Goal: Navigation & Orientation: Find specific page/section

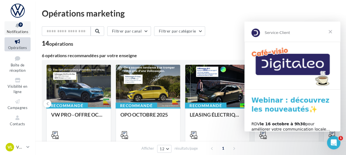
click at [21, 24] on div "9" at bounding box center [21, 24] width 4 height 4
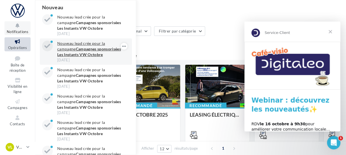
click at [94, 54] on strong "Campagnes sponsorisées Les Instants VW Octobre" at bounding box center [89, 52] width 64 height 10
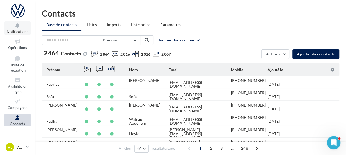
click at [17, 31] on span "Notifications" at bounding box center [18, 31] width 22 height 4
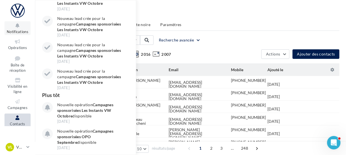
scroll to position [211, 0]
click at [23, 47] on span "Opérations" at bounding box center [17, 47] width 19 height 4
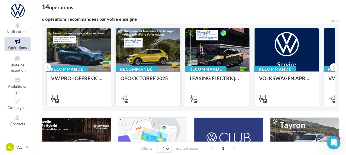
scroll to position [38, 0]
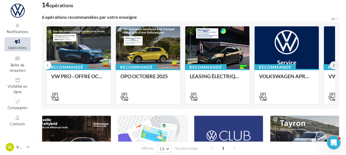
click at [334, 67] on icon at bounding box center [334, 66] width 3 height 6
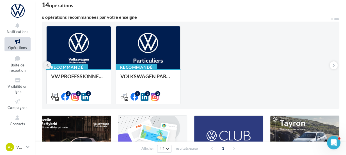
click at [47, 64] on icon at bounding box center [47, 66] width 3 height 6
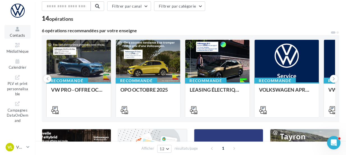
scroll to position [88, 0]
click at [18, 49] on link "Médiathèque" at bounding box center [17, 48] width 26 height 14
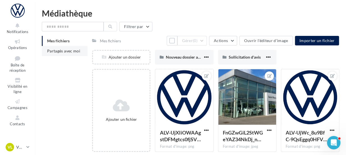
click at [56, 52] on span "Partagés avec moi" at bounding box center [63, 51] width 33 height 5
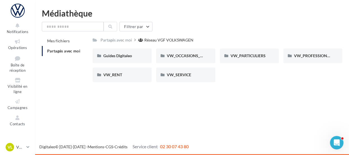
click at [56, 52] on span "Partagés avec moi" at bounding box center [63, 51] width 33 height 5
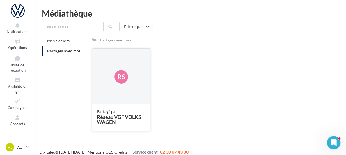
click at [118, 86] on div "Rs" at bounding box center [121, 77] width 58 height 56
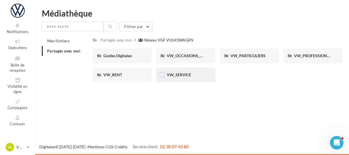
click at [195, 79] on div "VW_SERVICE" at bounding box center [185, 75] width 59 height 15
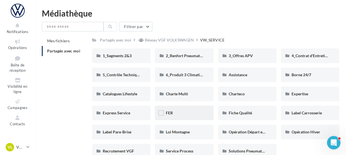
click at [196, 112] on div "FER" at bounding box center [184, 113] width 37 height 6
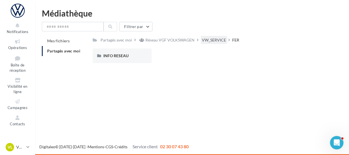
click at [215, 41] on div "VW_SERVICE" at bounding box center [214, 40] width 24 height 6
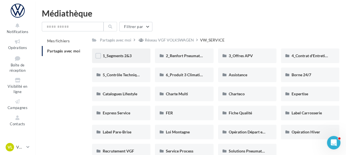
click at [141, 55] on div "1_Segments 2&3" at bounding box center [121, 56] width 58 height 15
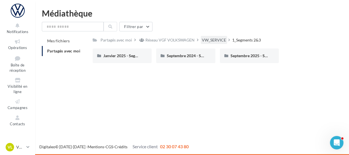
click at [218, 39] on div "VW_SERVICE" at bounding box center [214, 40] width 24 height 6
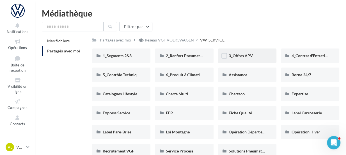
click at [259, 54] on div "3_Offres APV" at bounding box center [247, 56] width 37 height 6
